Goal: Connect with others

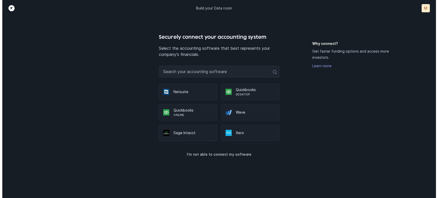
scroll to position [36, 0]
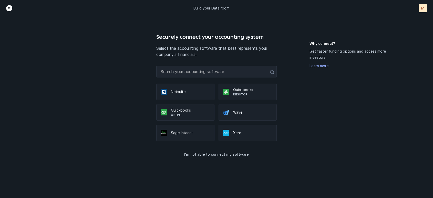
click at [195, 117] on p "Online" at bounding box center [190, 115] width 39 height 4
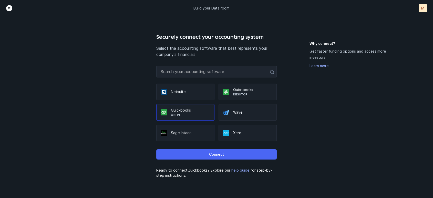
click at [224, 157] on p "Connect" at bounding box center [216, 154] width 15 height 6
